Goal: Find specific page/section: Find specific page/section

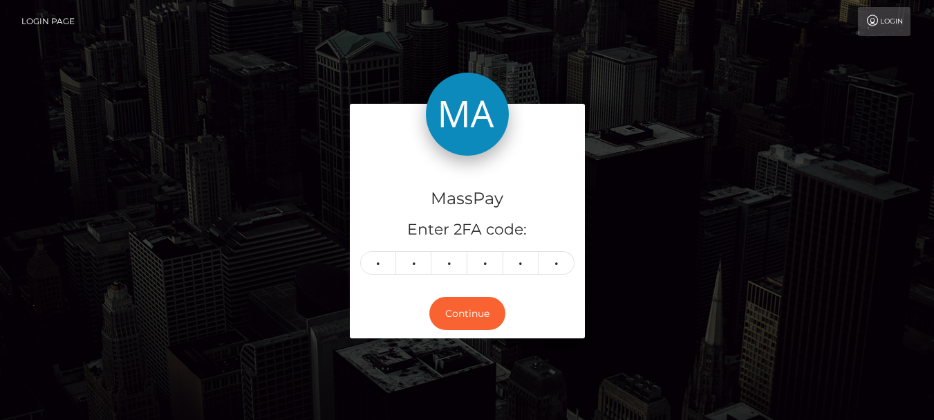
type input "7"
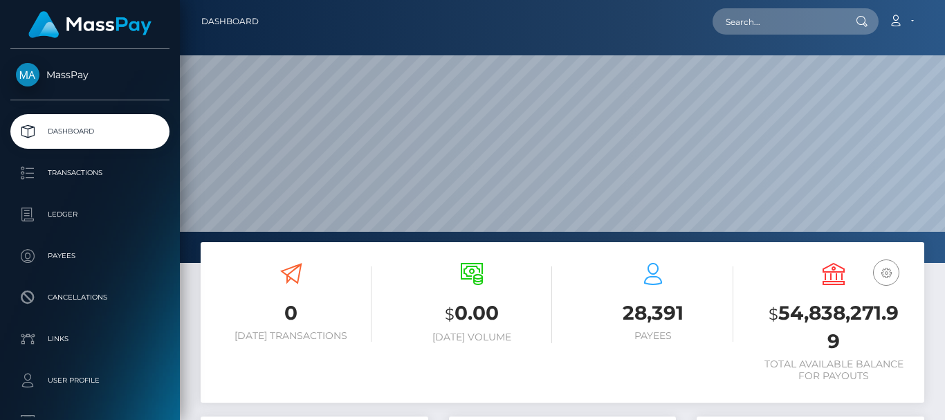
scroll to position [246, 227]
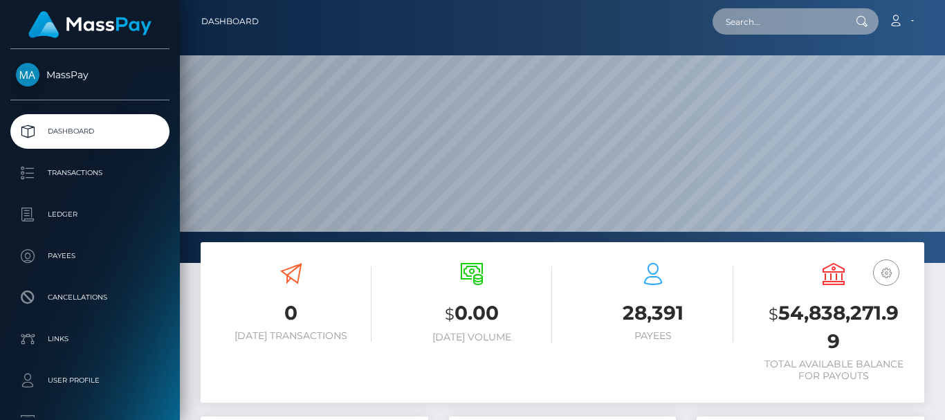
click at [770, 21] on input "text" at bounding box center [777, 21] width 130 height 26
paste input "souhaeiila@gmail.com"
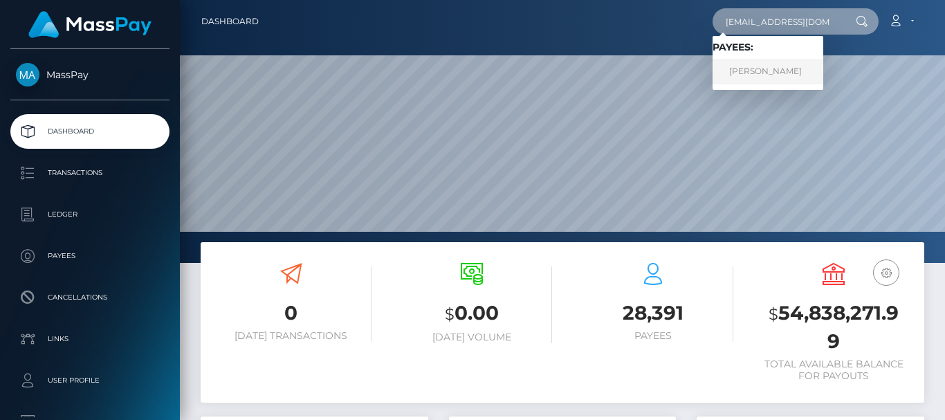
type input "[EMAIL_ADDRESS][DOMAIN_NAME]"
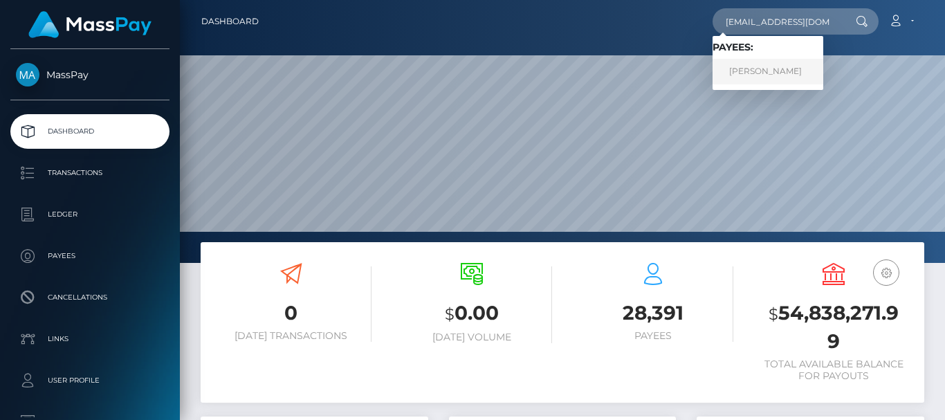
click at [766, 71] on link "[PERSON_NAME]" at bounding box center [767, 72] width 111 height 26
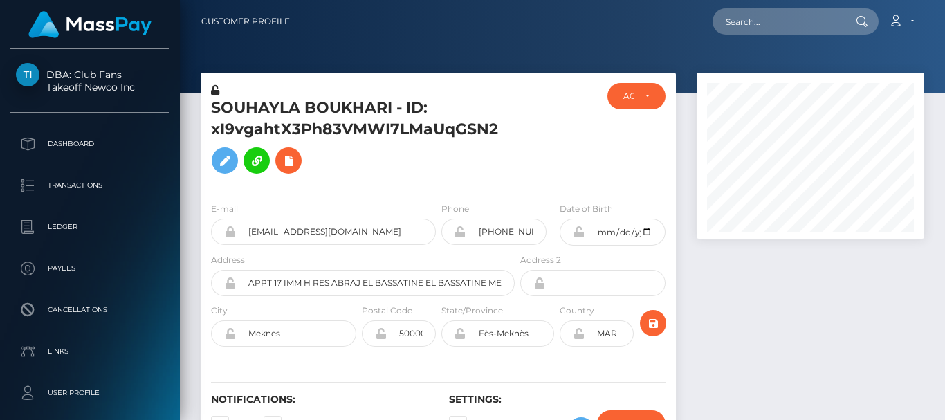
scroll to position [166, 227]
click at [548, 167] on div at bounding box center [557, 137] width 80 height 108
drag, startPoint x: 479, startPoint y: 237, endPoint x: 536, endPoint y: 237, distance: 56.7
click at [536, 237] on input "+21264133073" at bounding box center [506, 232] width 81 height 26
click at [507, 135] on h5 "SOUHAYLA BOUKHARI - ID: xI9vgahtX3Ph83VMWI7LMaUqGSN2" at bounding box center [359, 139] width 296 height 83
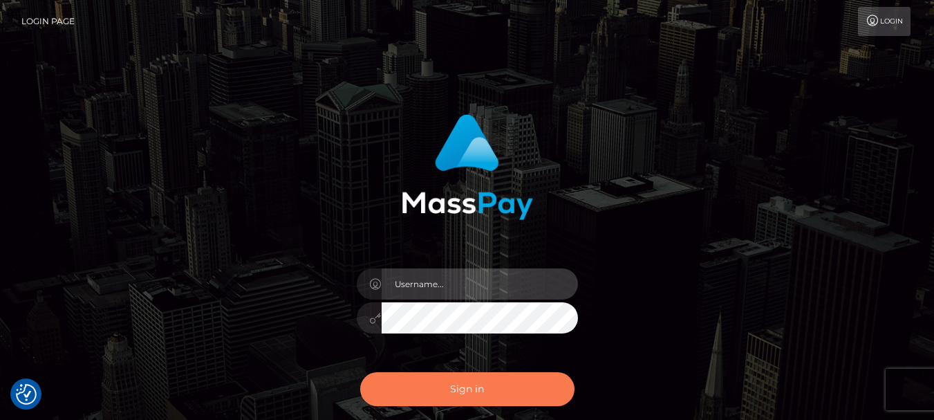
type input "[DOMAIN_NAME]"
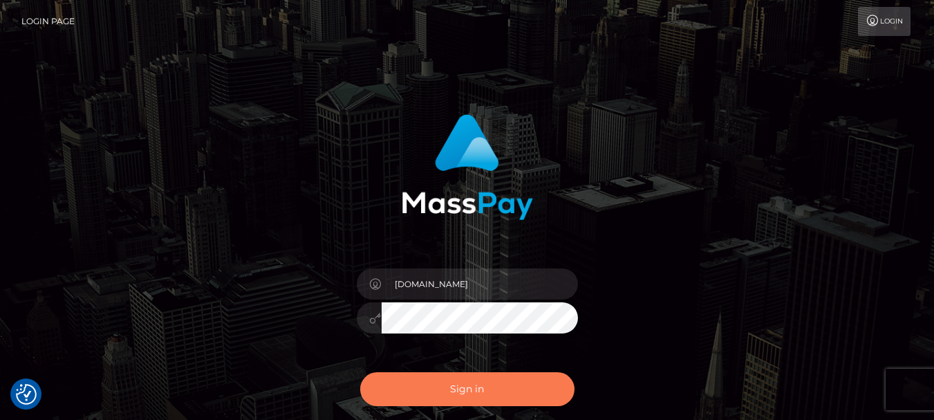
click at [485, 378] on button "Sign in" at bounding box center [467, 389] width 214 height 34
click at [481, 382] on button "Sign in" at bounding box center [467, 389] width 214 height 34
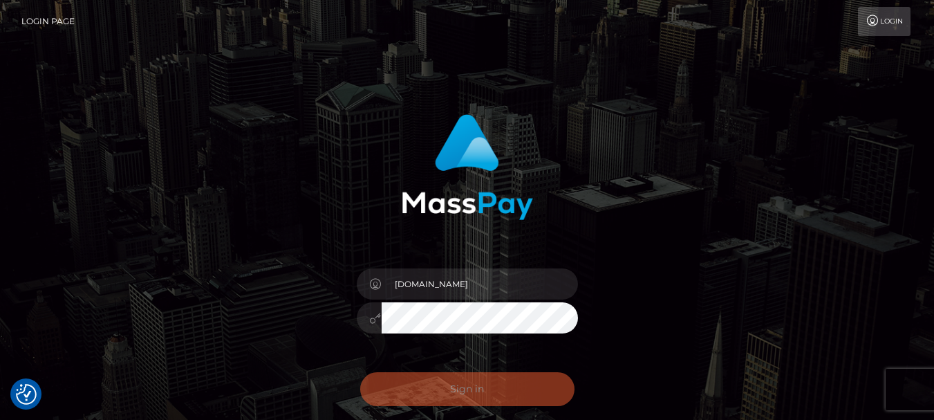
click at [481, 382] on div "0cAFcWeA63mtUOTl5SPwOZOGRBsdGlIjFpWoLxAfstnB_KaIbzaTQBJtP3OdLSb-nfkK9tRugU2mOby…" at bounding box center [467, 395] width 242 height 62
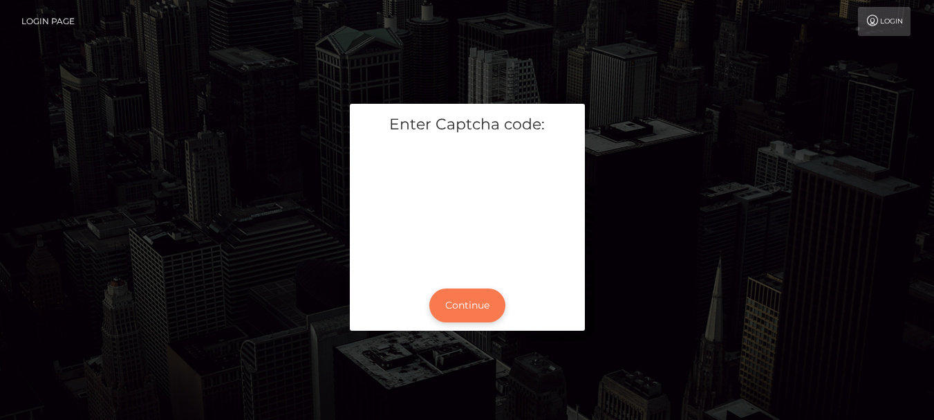
click at [450, 308] on button "Continue" at bounding box center [467, 305] width 76 height 34
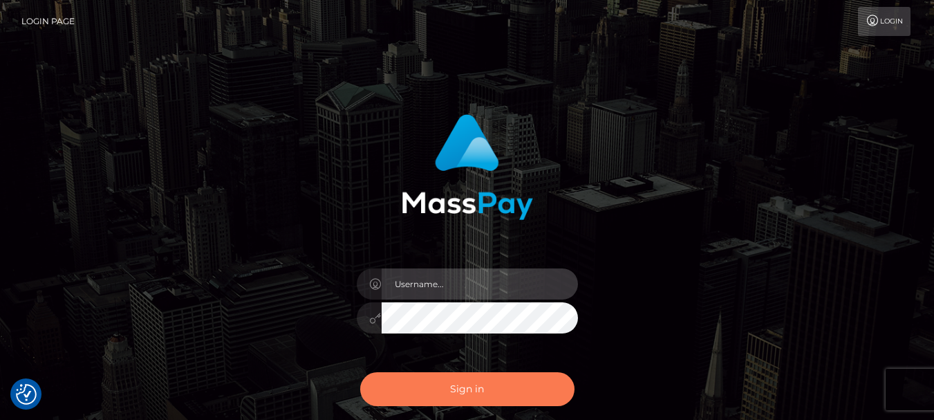
type input "fr.es"
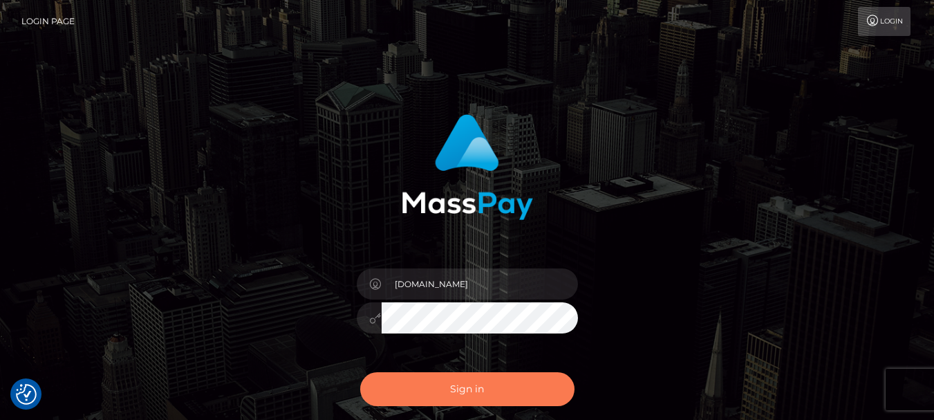
click at [462, 385] on button "Sign in" at bounding box center [467, 389] width 214 height 34
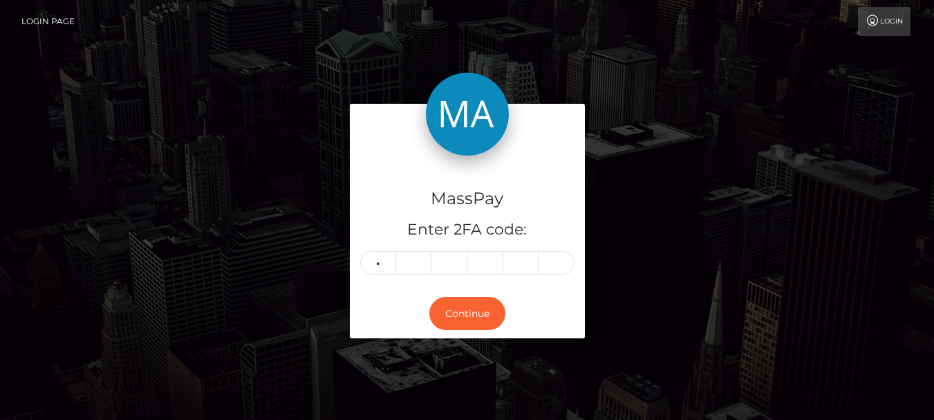
type input "8"
type input "4"
type input "2"
type input "5"
type input "1"
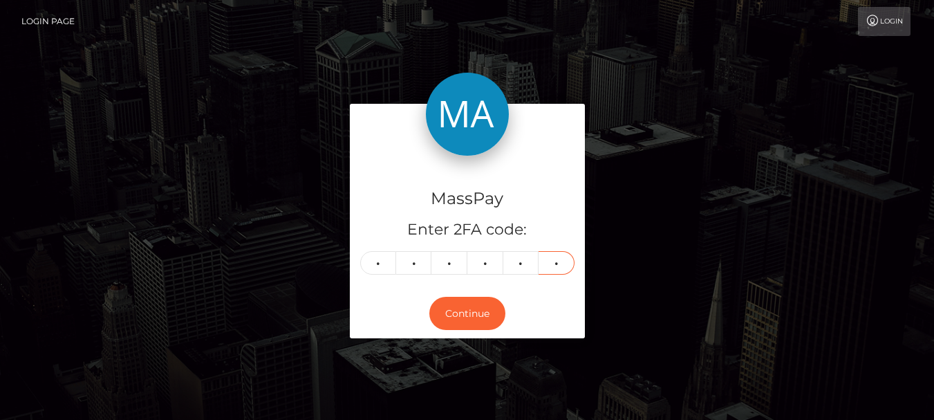
type input "1"
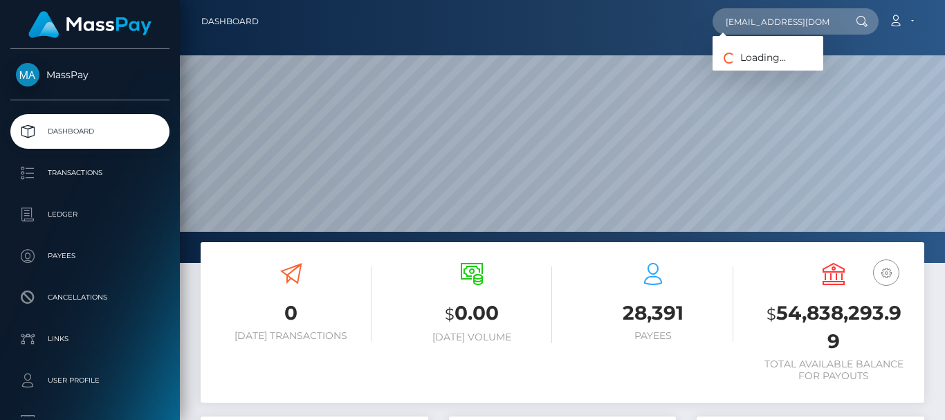
scroll to position [246, 227]
click at [756, 68] on link "[PERSON_NAME]" at bounding box center [767, 72] width 111 height 26
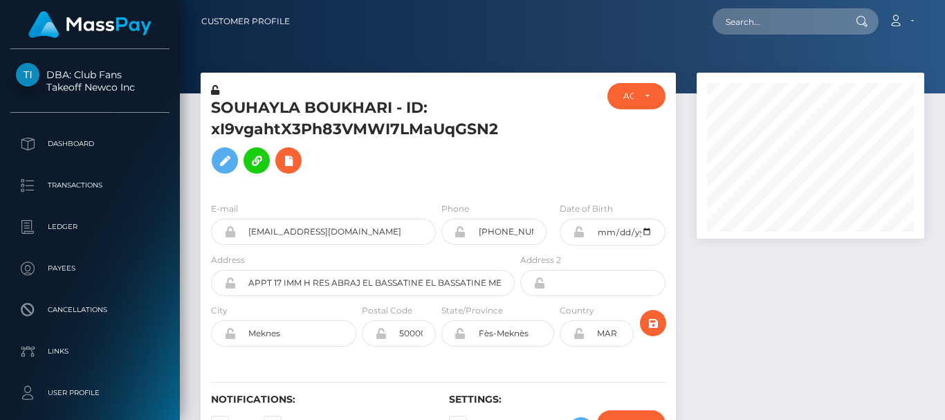
scroll to position [166, 227]
click at [568, 53] on div at bounding box center [562, 46] width 765 height 93
click at [809, 351] on div at bounding box center [810, 272] width 248 height 398
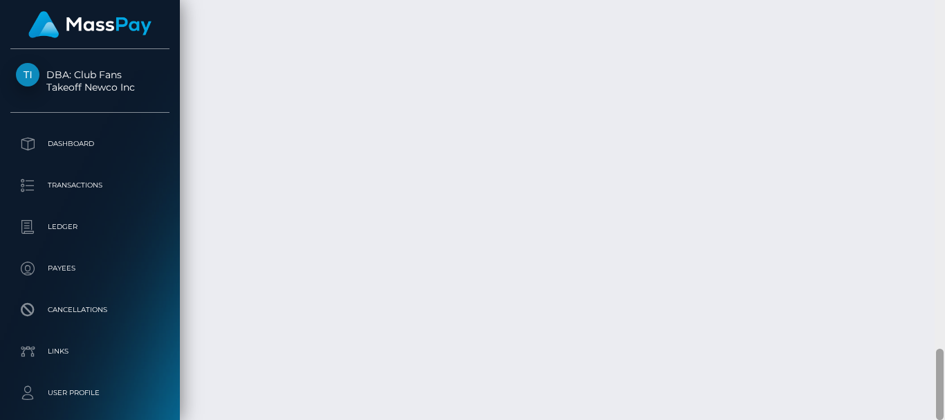
scroll to position [8, 0]
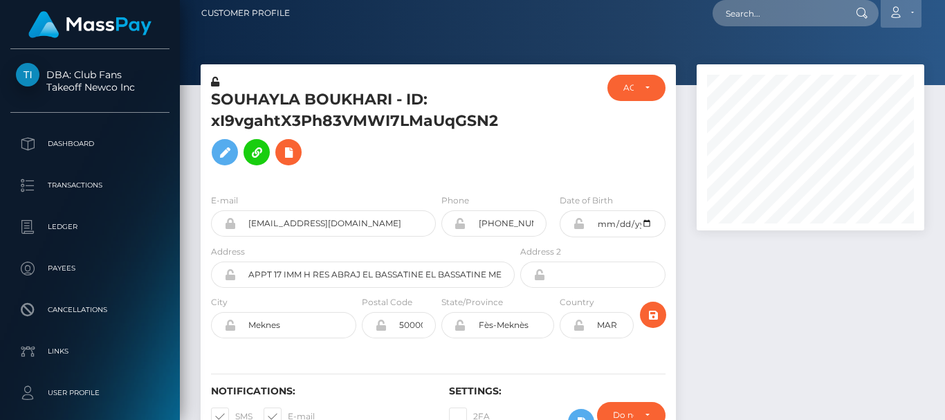
drag, startPoint x: 942, startPoint y: 398, endPoint x: 898, endPoint y: 35, distance: 365.0
click at [898, 35] on div "Customer Profile Loading... Loading..." at bounding box center [562, 210] width 765 height 420
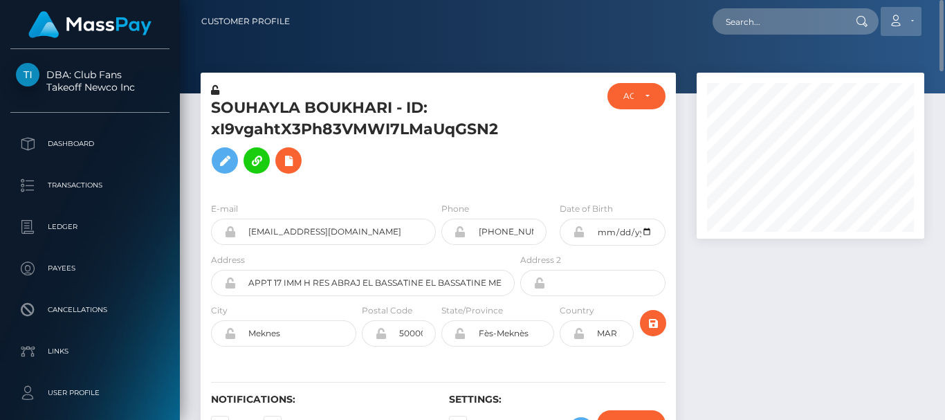
click at [898, 35] on link "Account" at bounding box center [900, 21] width 41 height 29
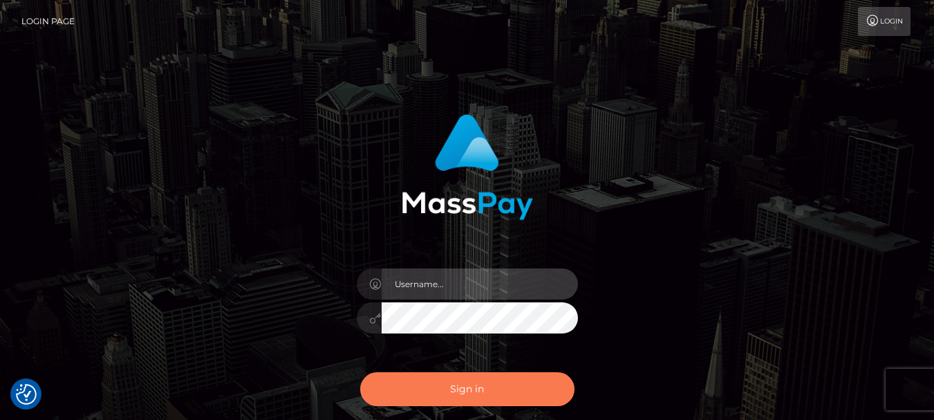
type input "fr.es"
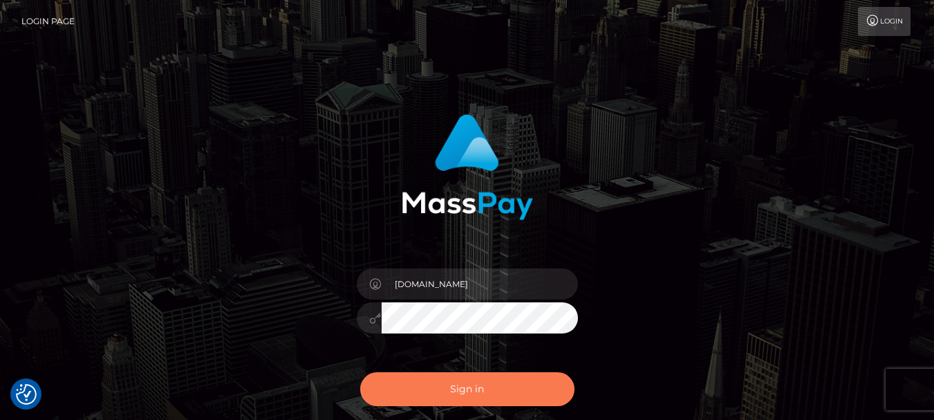
click at [508, 389] on button "Sign in" at bounding box center [467, 389] width 214 height 34
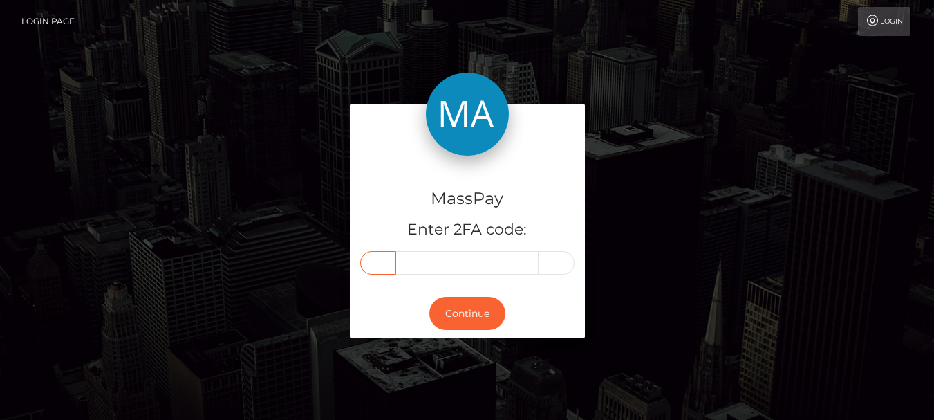
click at [394, 259] on input "text" at bounding box center [378, 263] width 36 height 24
type input "5"
type input "3"
type input "5"
type input "8"
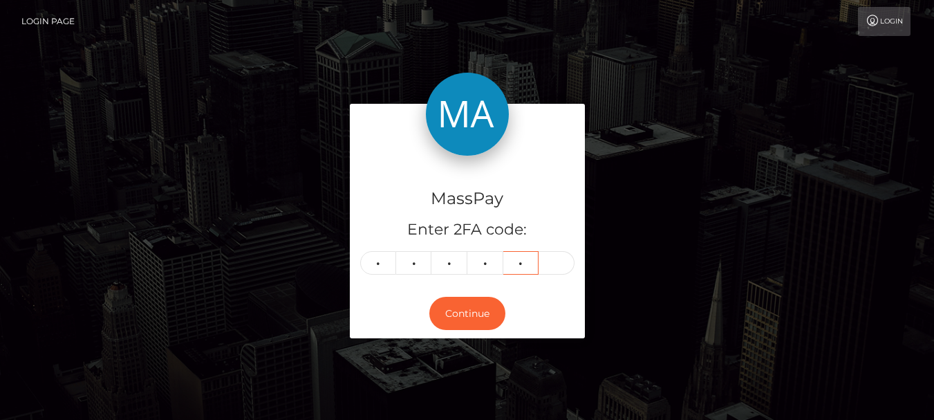
type input "2"
type input "6"
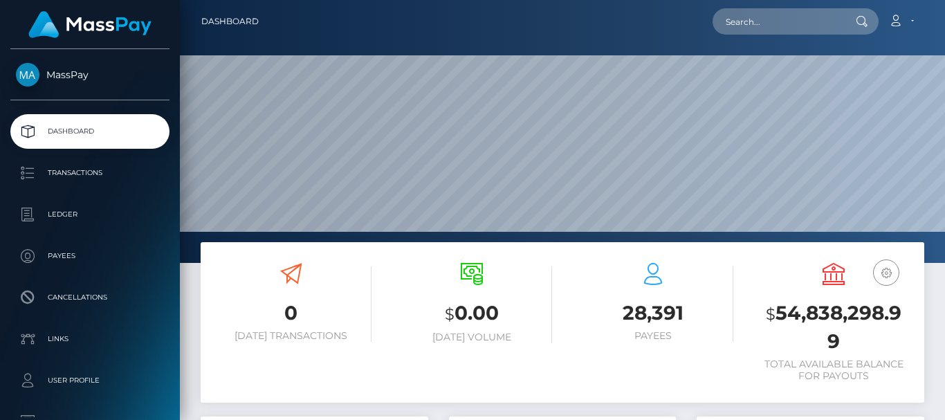
scroll to position [246, 227]
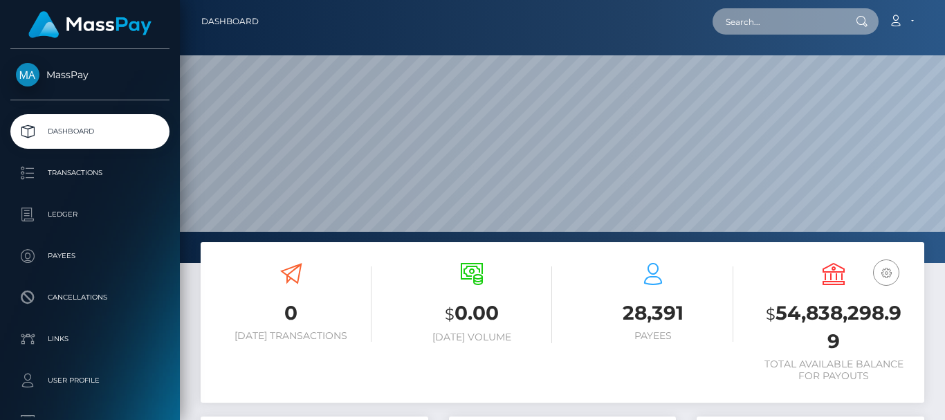
click at [755, 12] on input "text" at bounding box center [777, 21] width 130 height 26
paste input "[EMAIL_ADDRESS][DOMAIN_NAME]"
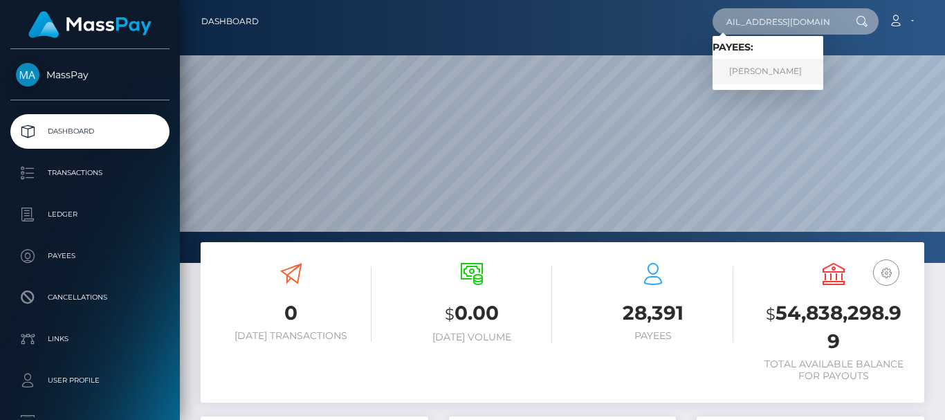
type input "[EMAIL_ADDRESS][DOMAIN_NAME]"
click at [779, 65] on link "SÉVERINE BOUCHER" at bounding box center [767, 72] width 111 height 26
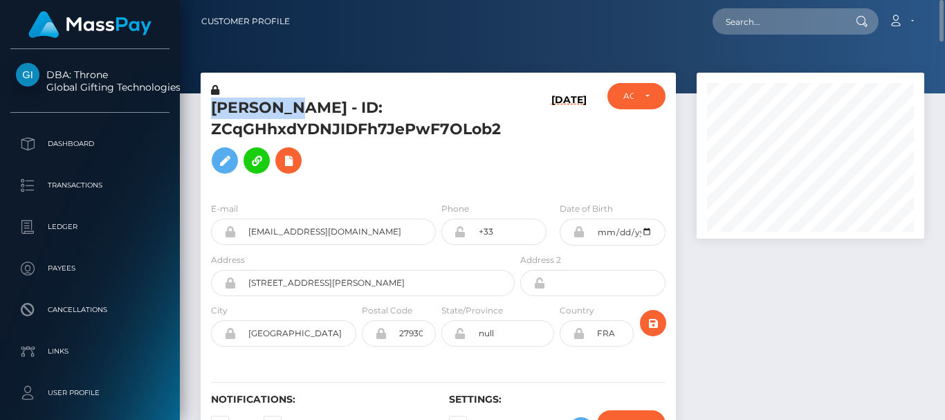
drag, startPoint x: 211, startPoint y: 105, endPoint x: 294, endPoint y: 106, distance: 83.0
click at [294, 106] on h5 "[PERSON_NAME] - ID: ZCqGHhxdYDNJIDFh7JePwF7OLob2" at bounding box center [359, 139] width 296 height 83
copy h5 "SÉVERINE"
click at [316, 35] on div "Loading... Loading... Account Edit Profile Logout" at bounding box center [612, 21] width 622 height 29
